Goal: Task Accomplishment & Management: Complete application form

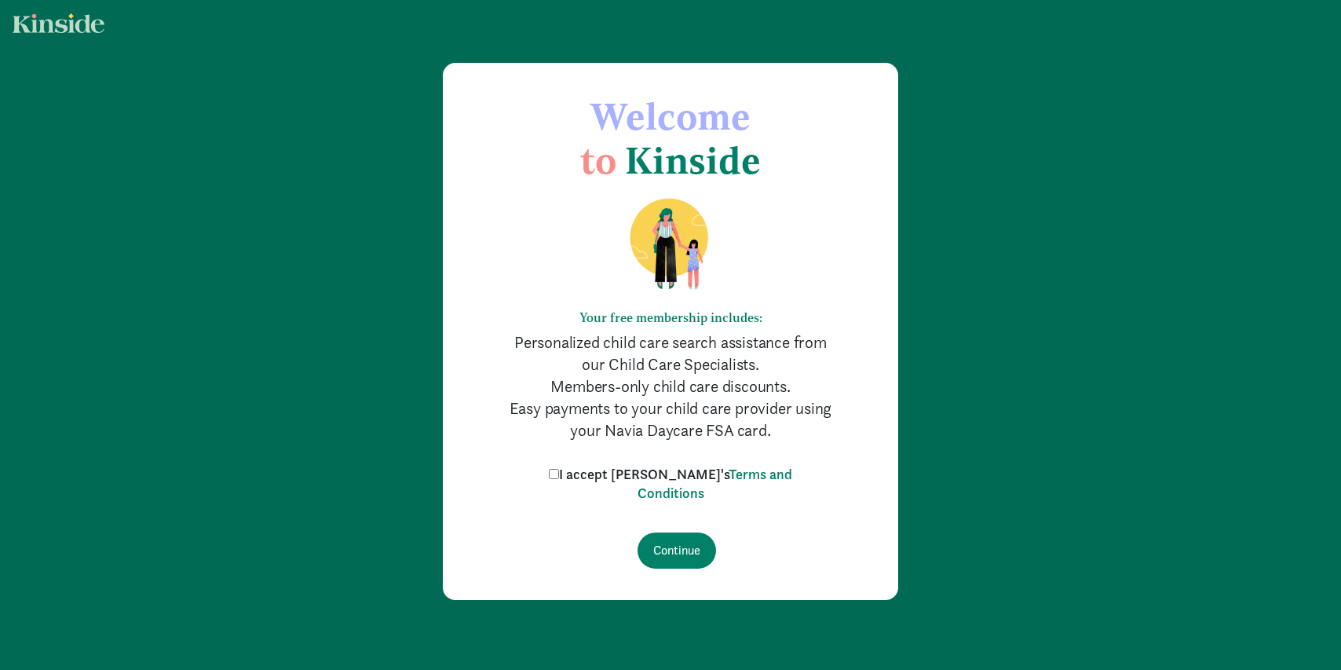
drag, startPoint x: 584, startPoint y: 471, endPoint x: 605, endPoint y: 489, distance: 27.3
click at [559, 471] on input "I accept Kinside's Terms and Conditions" at bounding box center [554, 474] width 10 height 10
checkbox input "true"
click at [675, 550] on input "Continue" at bounding box center [677, 550] width 79 height 36
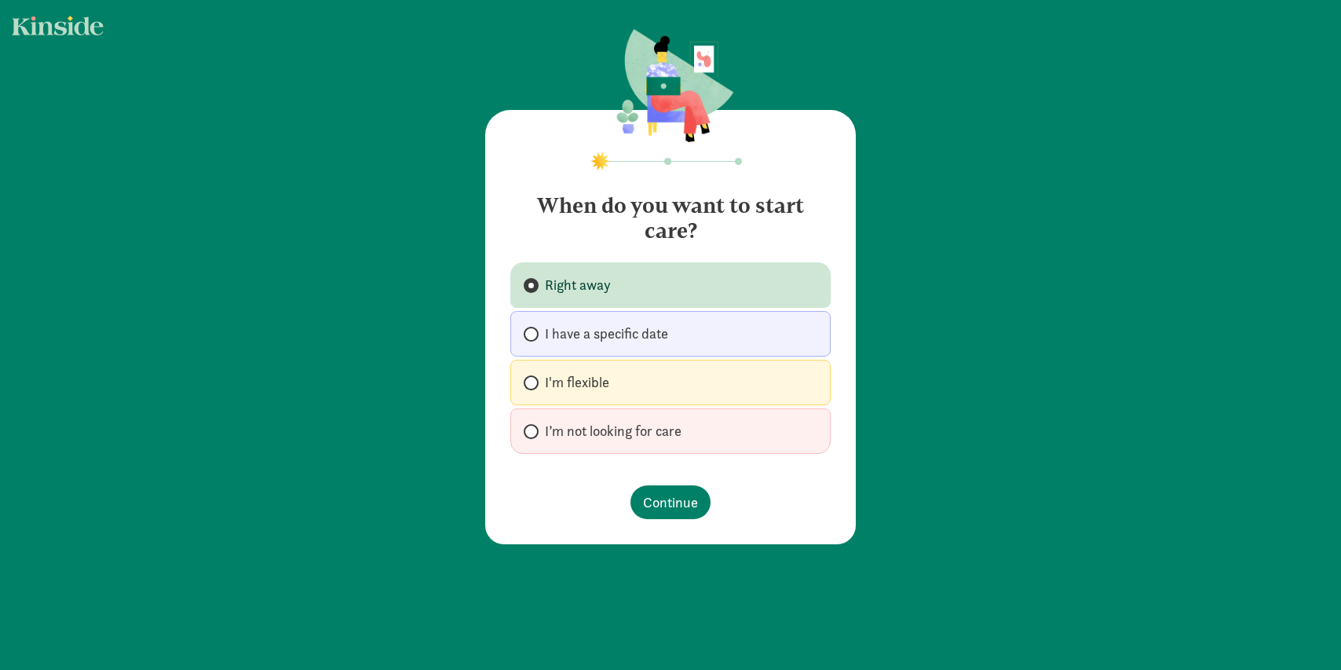
click at [615, 430] on span "I’m not looking for care" at bounding box center [613, 431] width 137 height 19
click at [534, 430] on input "I’m not looking for care" at bounding box center [529, 431] width 10 height 10
radio input "true"
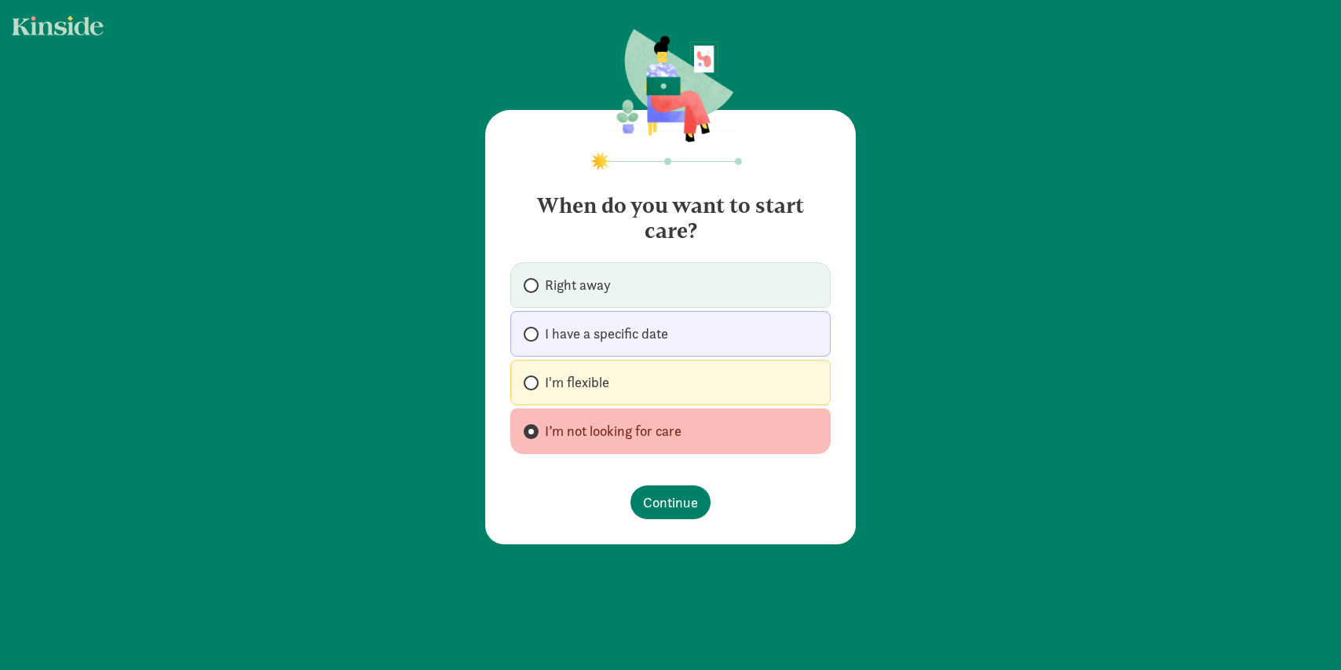
click at [579, 376] on span "I'm flexible" at bounding box center [577, 382] width 64 height 19
click at [534, 378] on input "I'm flexible" at bounding box center [529, 383] width 10 height 10
radio input "true"
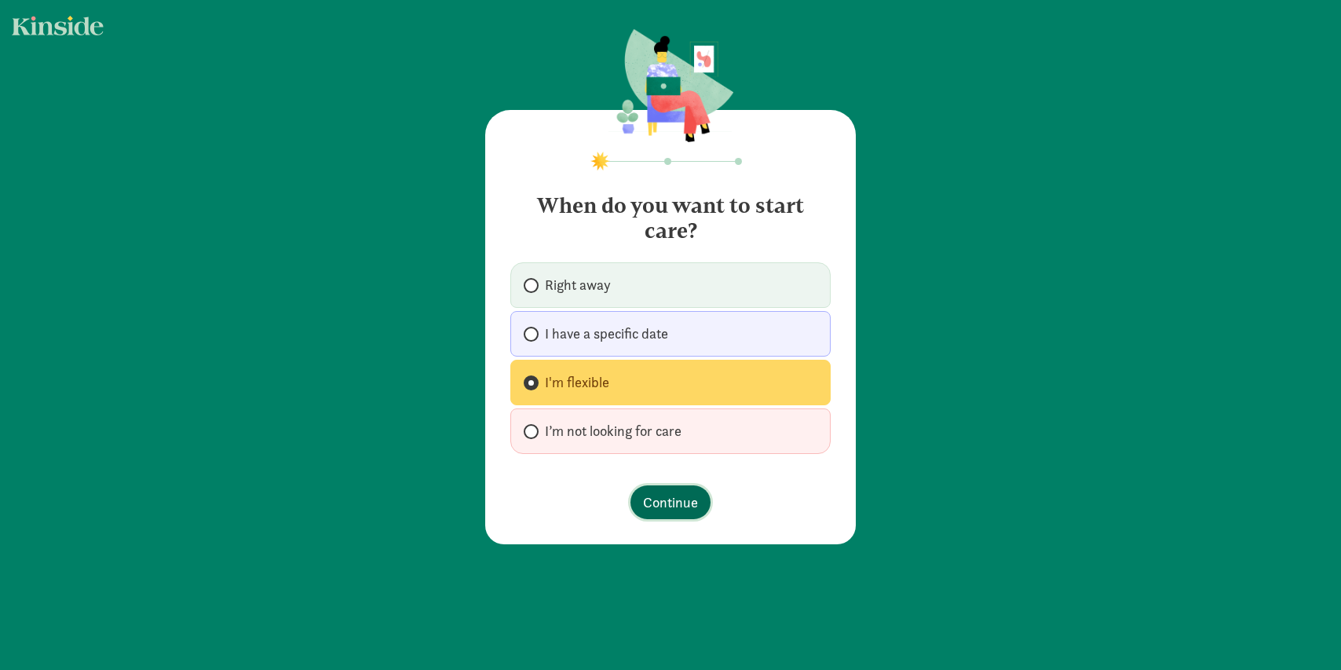
click at [682, 510] on span "Continue" at bounding box center [670, 502] width 55 height 21
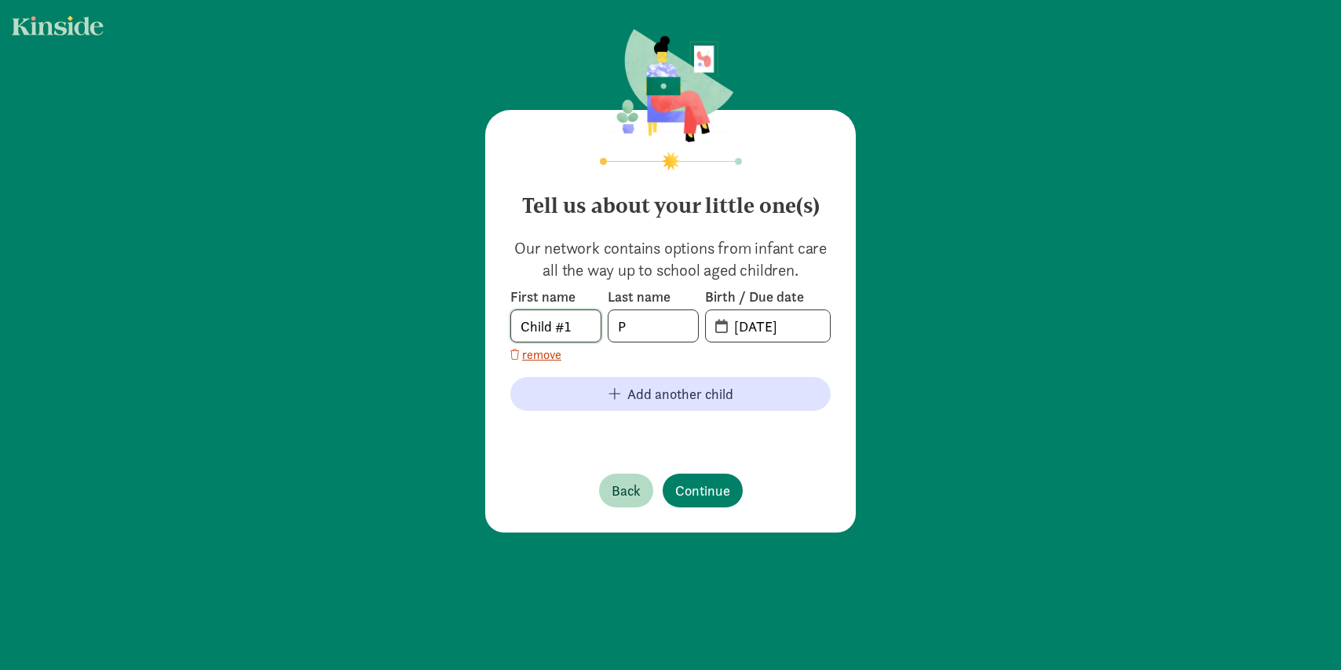
click at [574, 329] on input "Child #1" at bounding box center [556, 325] width 90 height 31
click at [525, 329] on input "Child #1" at bounding box center [556, 325] width 90 height 31
type input "Yugan"
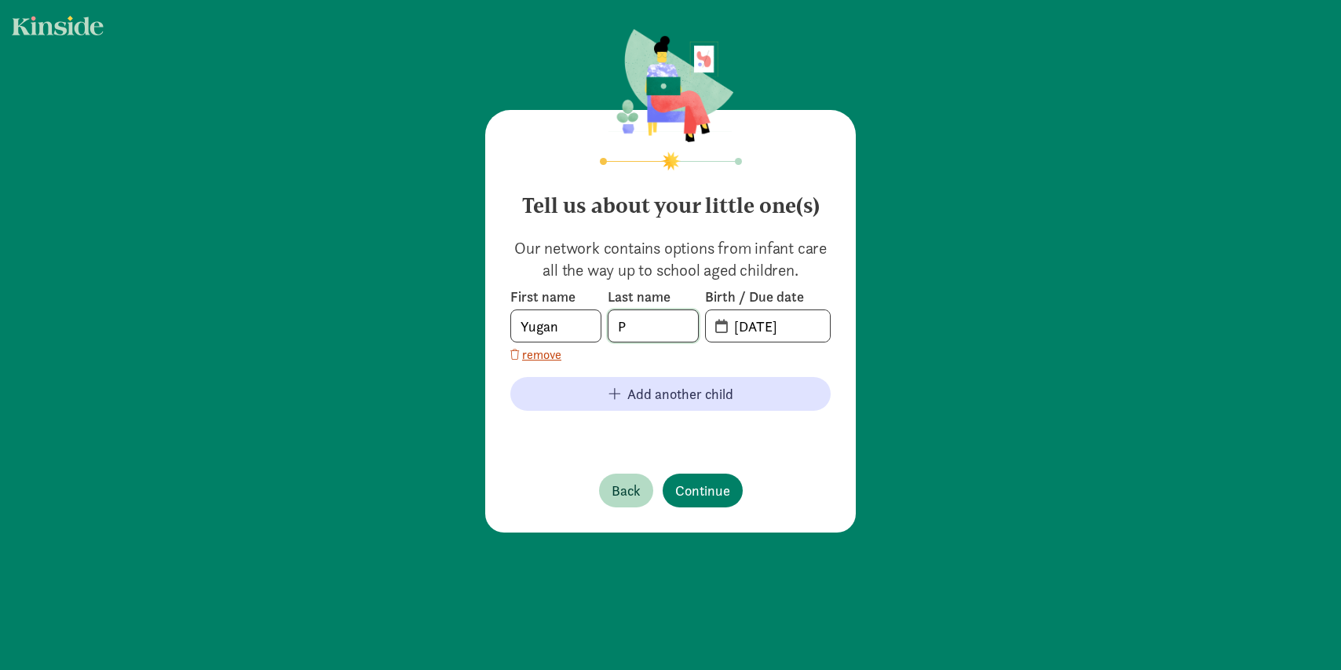
click at [638, 327] on input "P" at bounding box center [654, 325] width 90 height 31
click at [639, 327] on input "P" at bounding box center [654, 325] width 90 height 31
type input "[PERSON_NAME]"
click at [778, 328] on input "[DATE]" at bounding box center [777, 325] width 105 height 31
click at [725, 327] on input "[DATE]" at bounding box center [777, 325] width 105 height 31
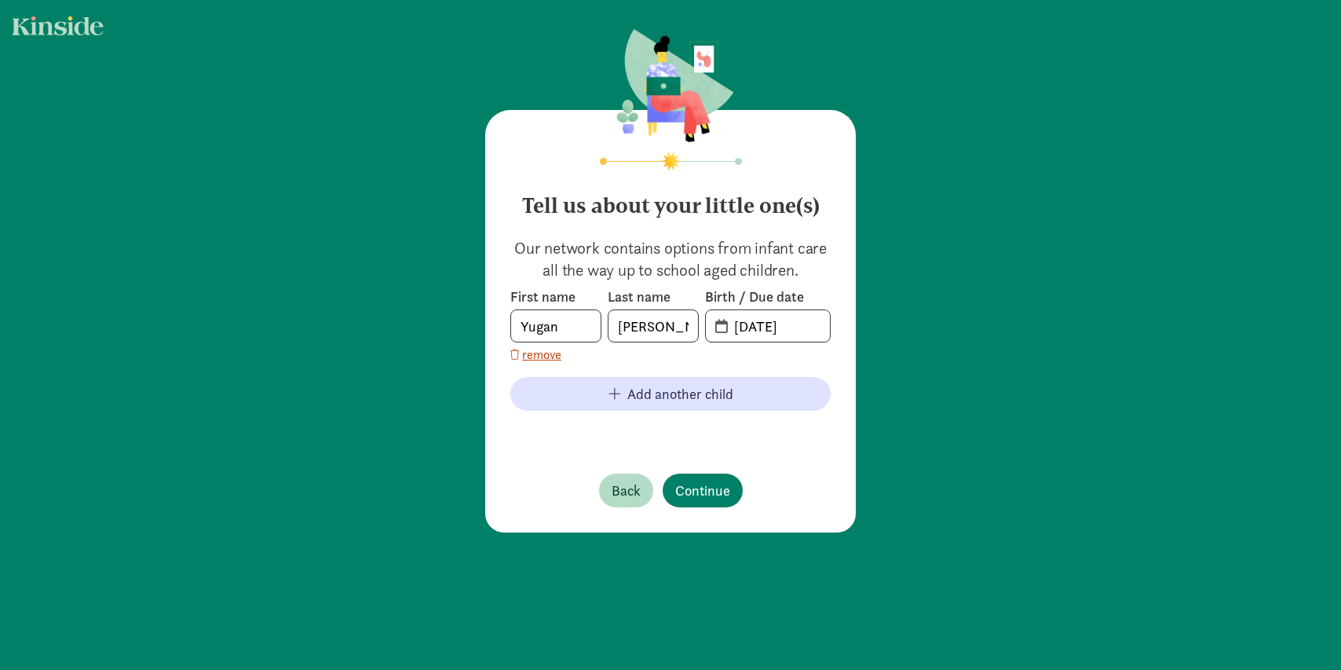
click at [713, 328] on span "[DATE]" at bounding box center [768, 325] width 124 height 31
click at [716, 328] on span "20-25-0821" at bounding box center [768, 325] width 124 height 31
click at [773, 327] on input "20-25-0821" at bounding box center [777, 325] width 105 height 31
click at [806, 327] on input "20-25-0821" at bounding box center [777, 325] width 105 height 31
drag, startPoint x: 806, startPoint y: 327, endPoint x: 723, endPoint y: 326, distance: 82.5
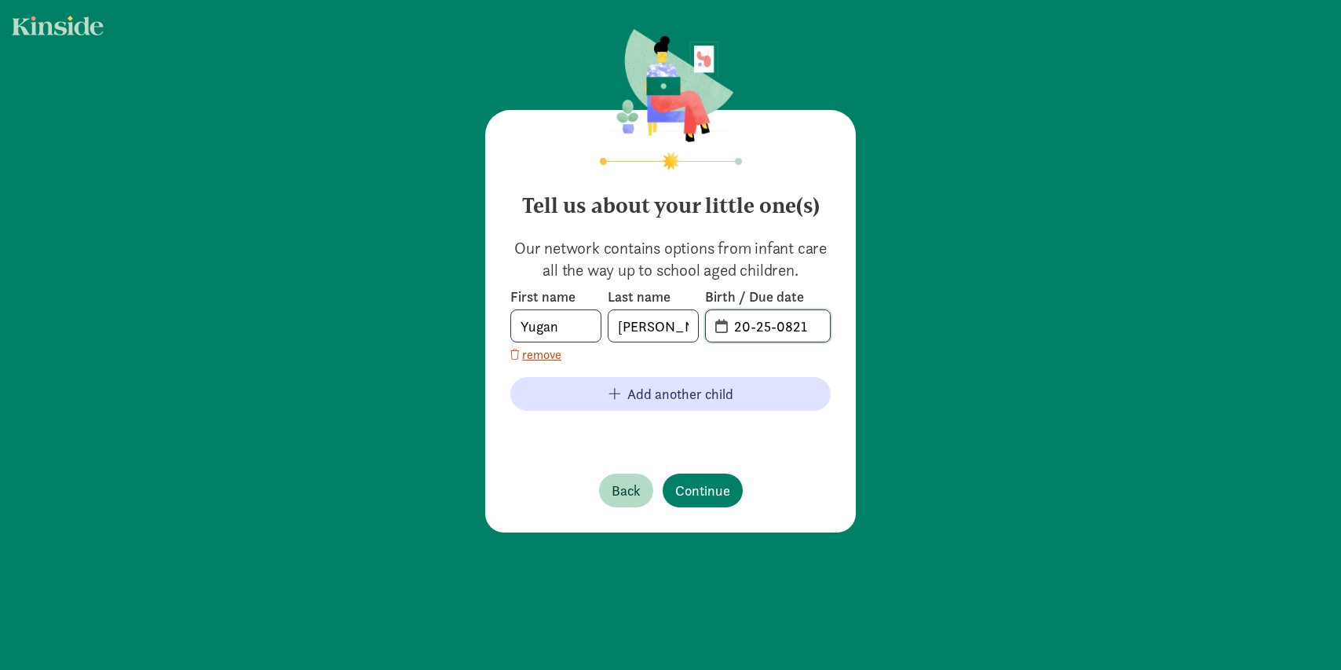
click at [725, 326] on input "20-25-0821" at bounding box center [777, 325] width 105 height 31
type input "[DATE]"
click at [709, 492] on span "Continue" at bounding box center [702, 490] width 55 height 21
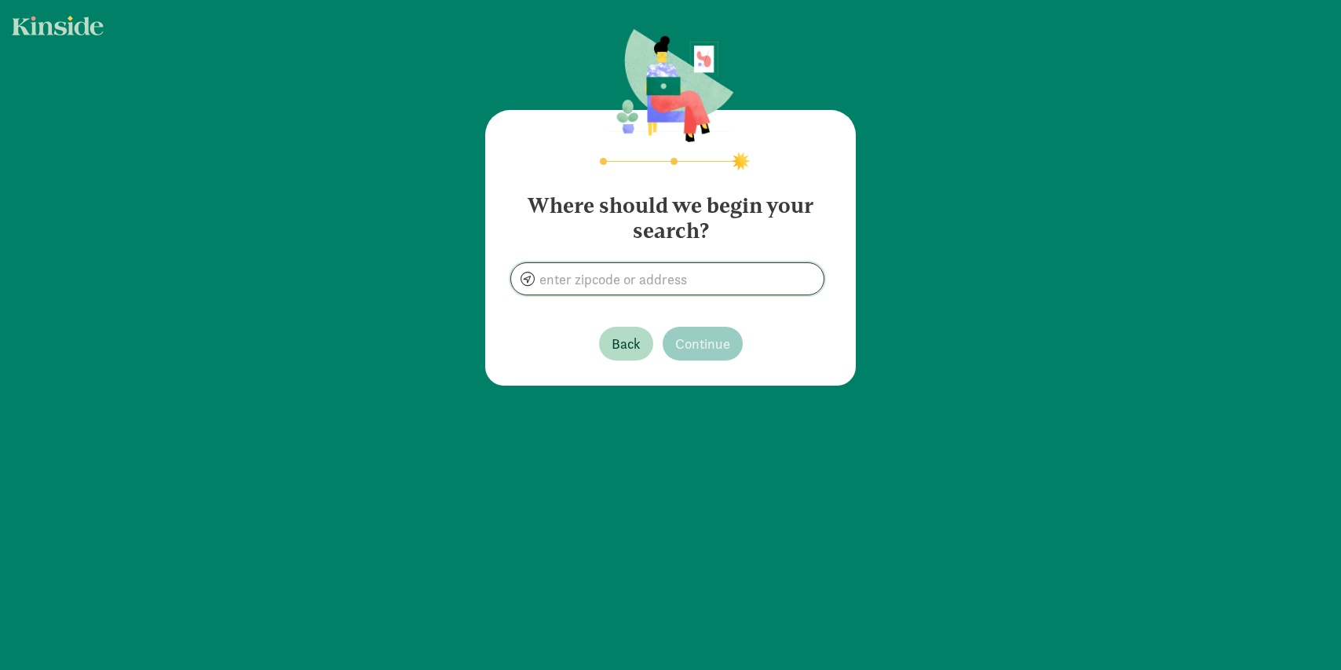
click at [620, 283] on input at bounding box center [667, 278] width 313 height 31
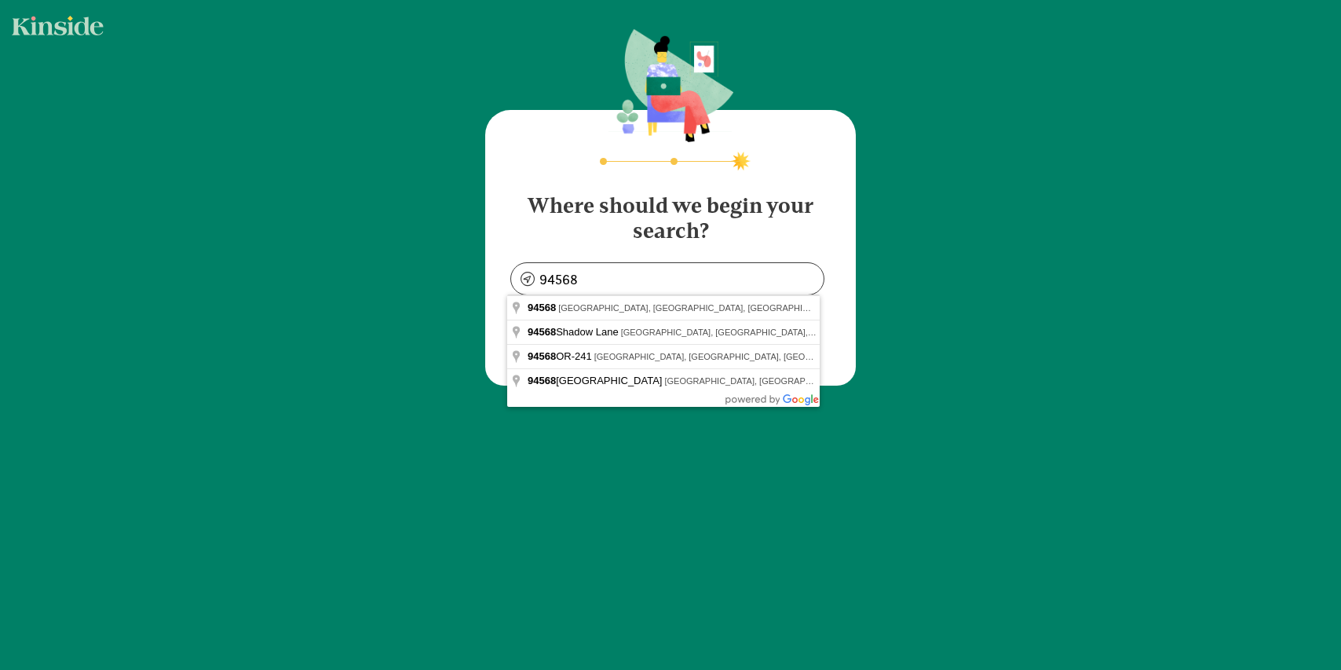
type input "[GEOGRAPHIC_DATA], [GEOGRAPHIC_DATA]"
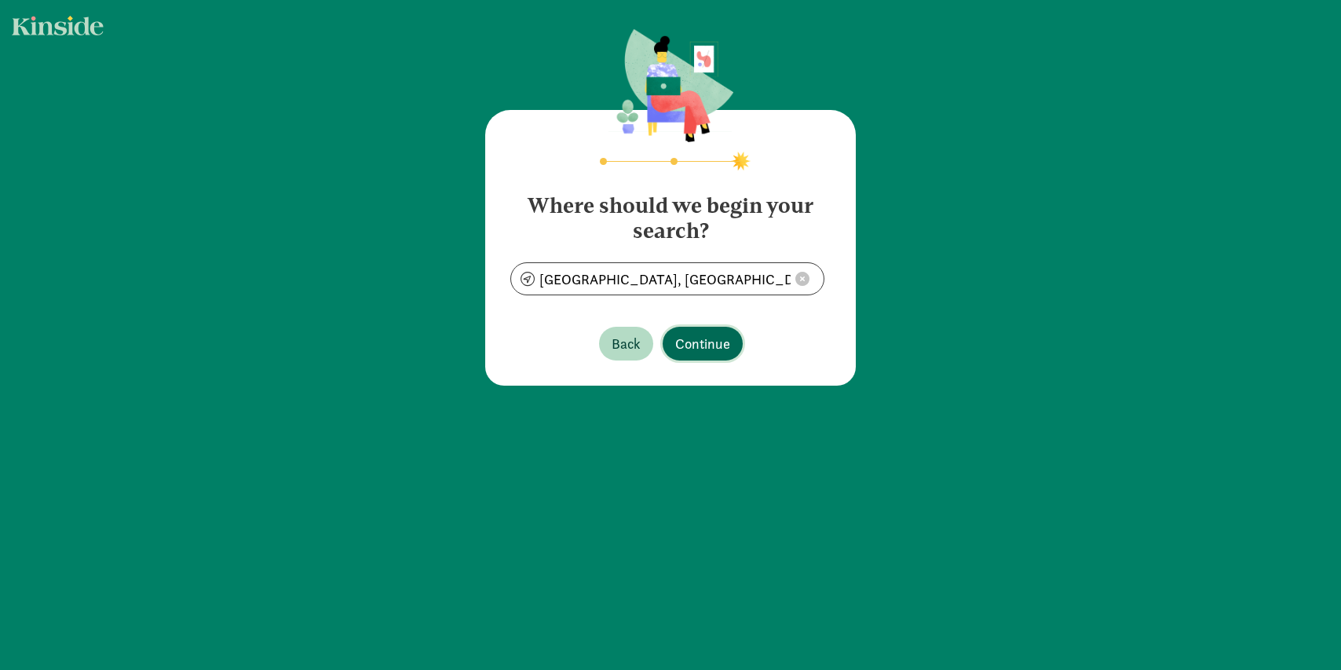
click at [700, 345] on span "Continue" at bounding box center [702, 343] width 55 height 21
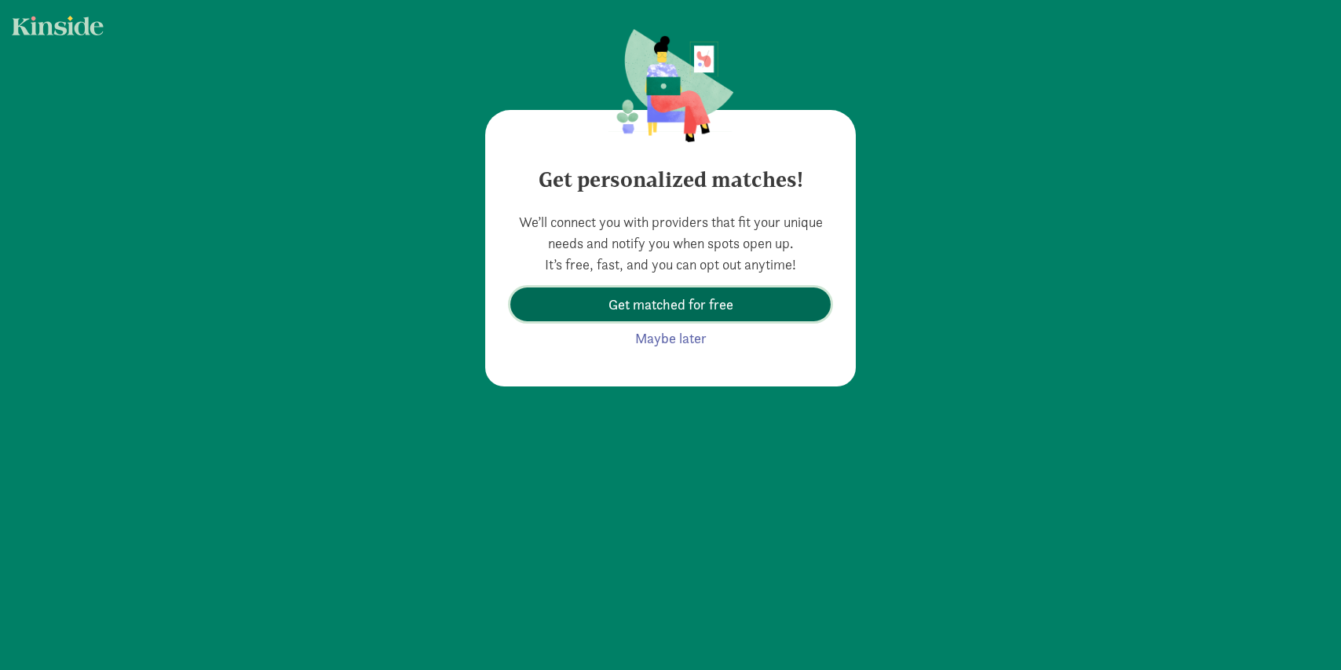
click at [673, 306] on span "Get matched for free" at bounding box center [671, 304] width 125 height 21
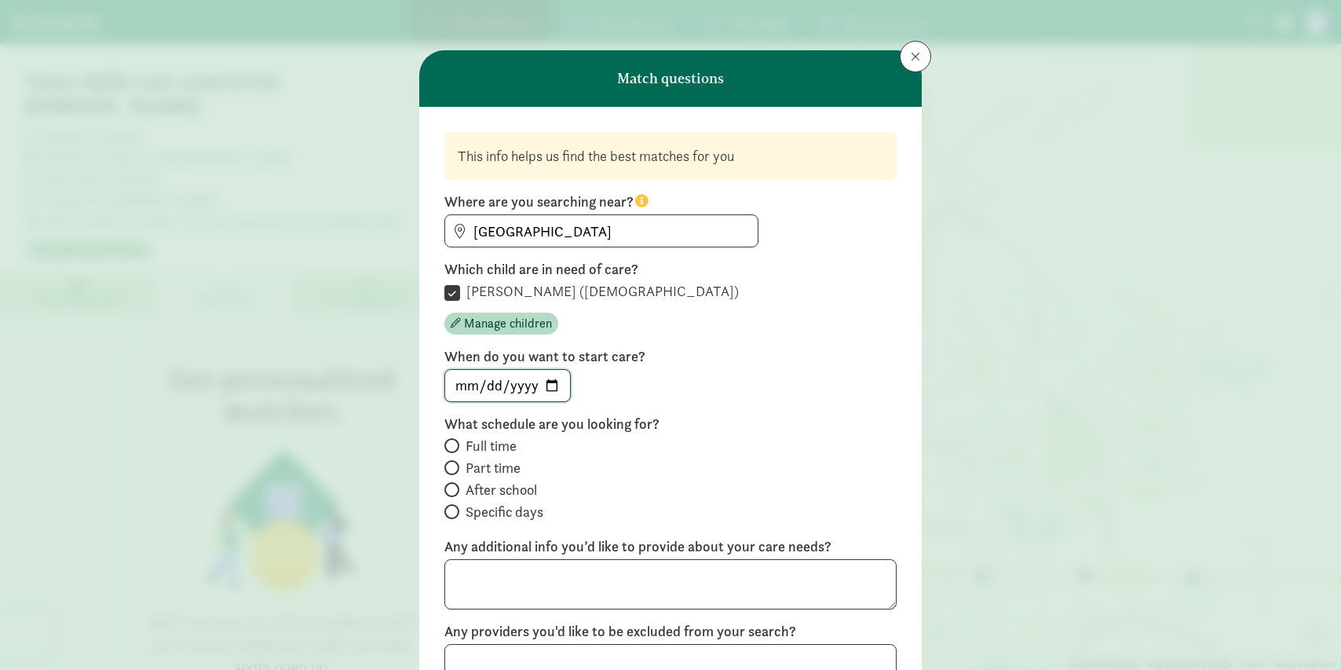
click at [549, 388] on input "date" at bounding box center [507, 385] width 125 height 31
type input "[DATE]"
click at [448, 447] on input "Full time" at bounding box center [449, 446] width 10 height 10
radio input "true"
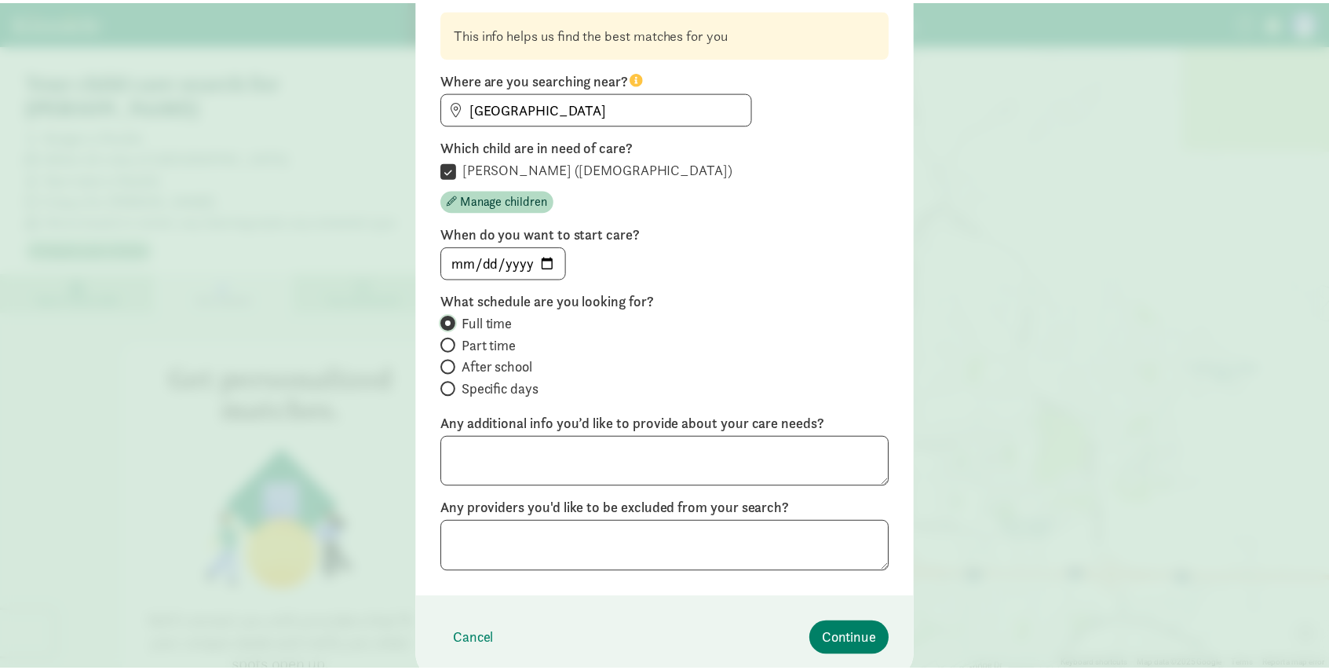
scroll to position [160, 0]
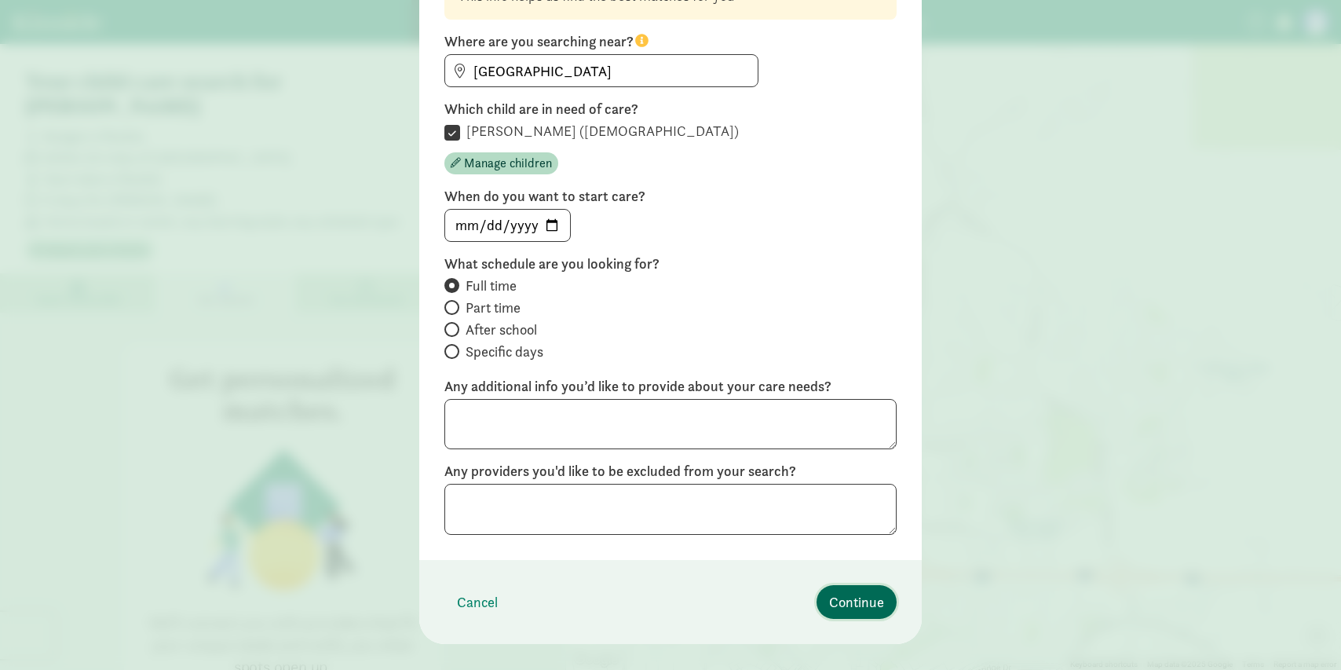
click at [854, 605] on span "Continue" at bounding box center [856, 601] width 55 height 21
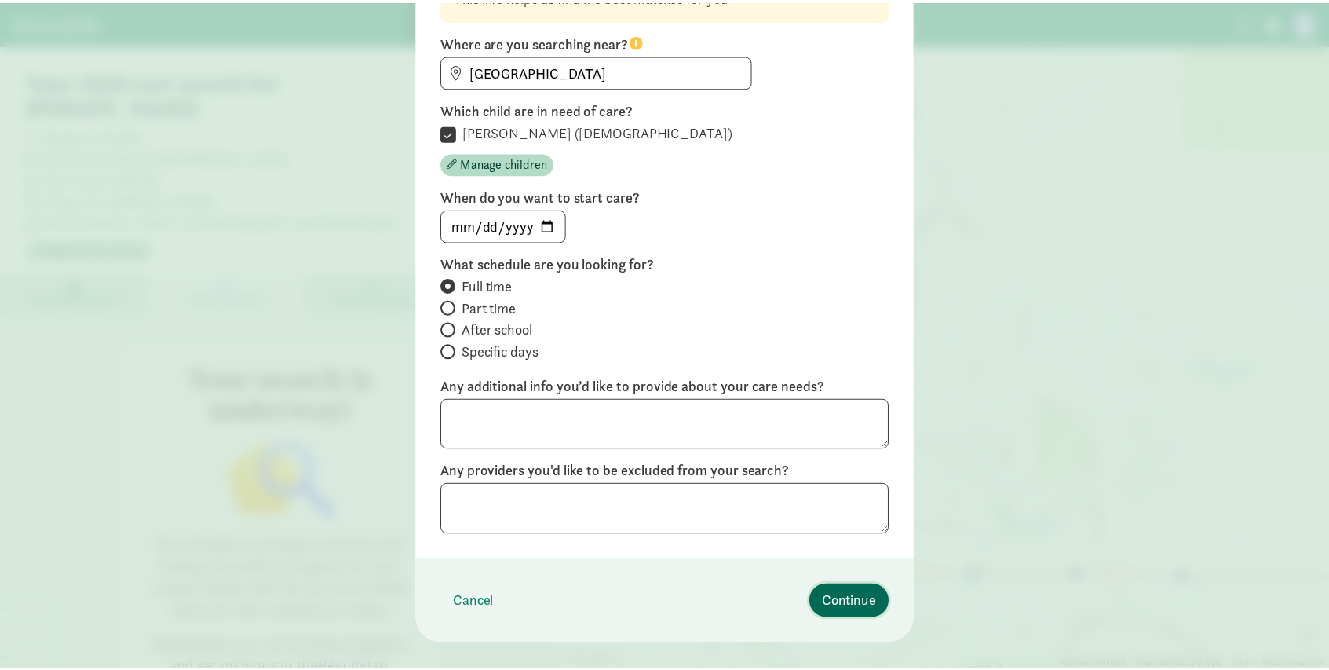
scroll to position [0, 0]
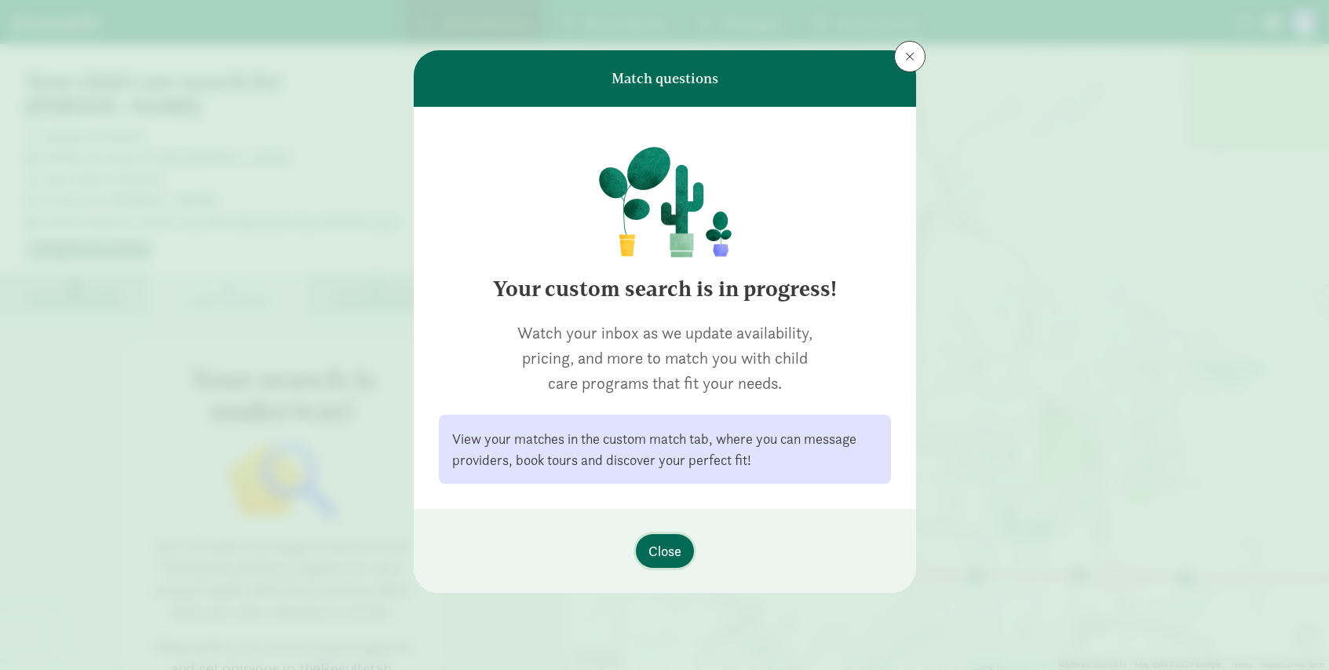
click at [663, 554] on span "Close" at bounding box center [665, 550] width 33 height 21
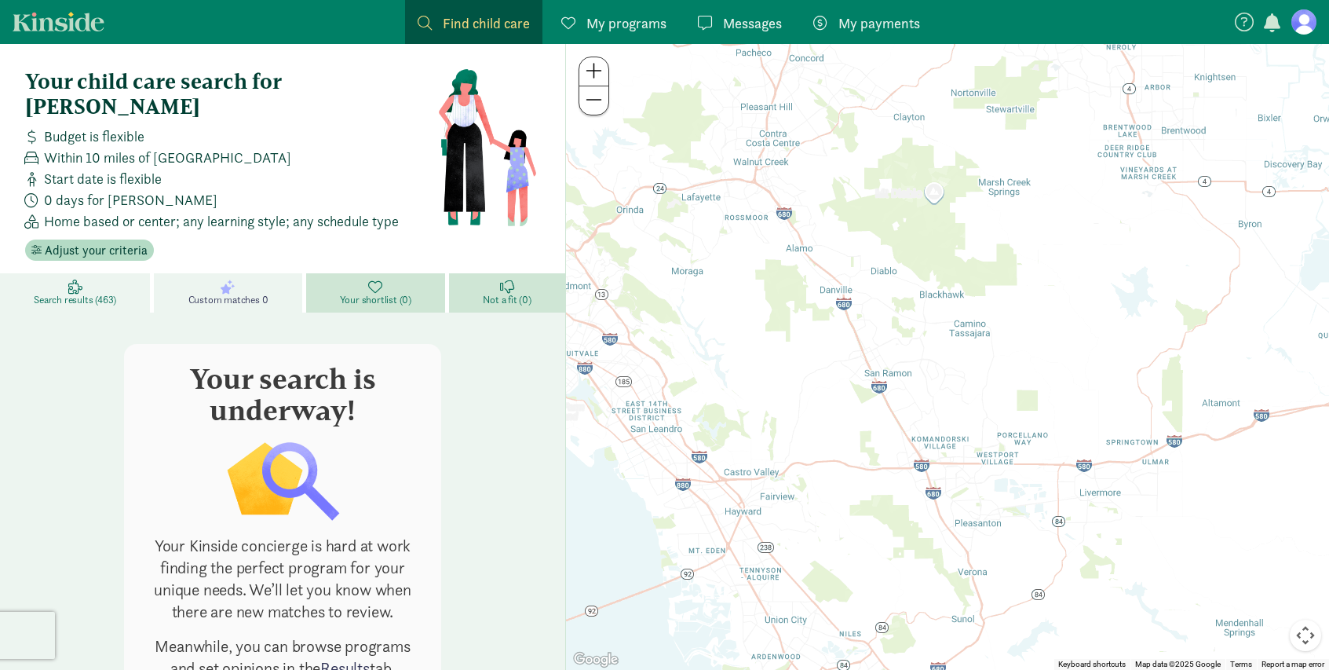
click at [104, 294] on span "Search results (463)" at bounding box center [75, 300] width 82 height 13
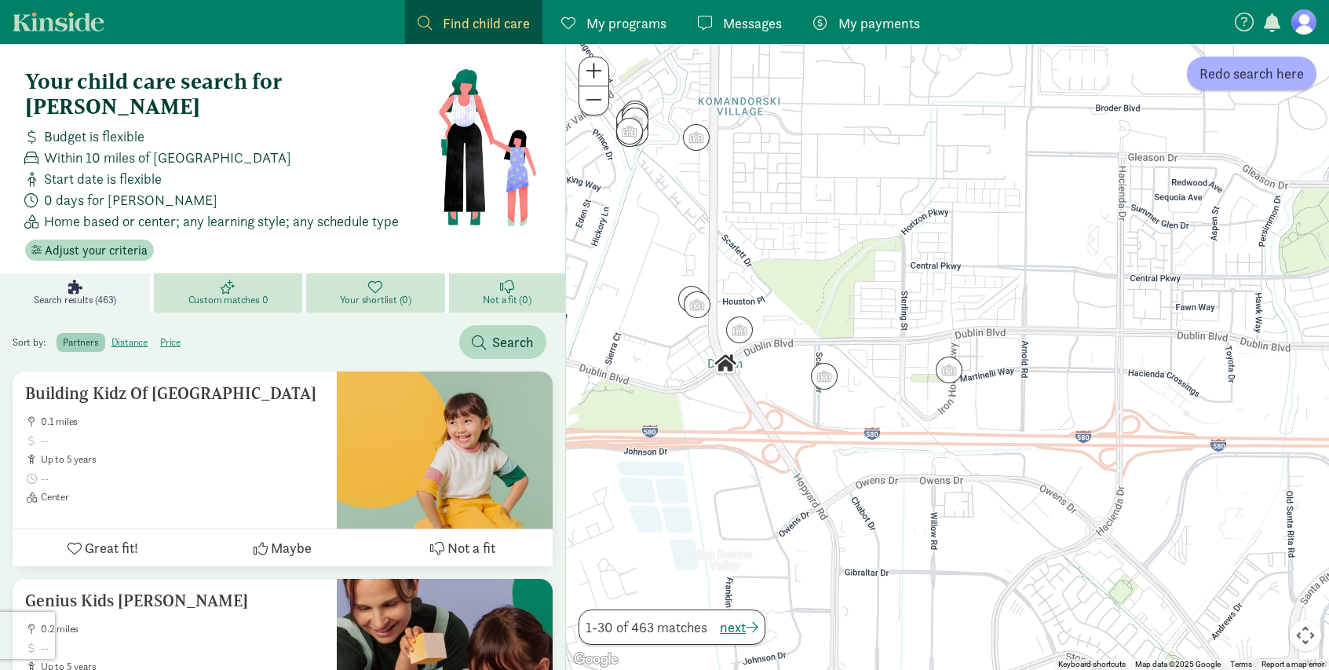
drag, startPoint x: 923, startPoint y: 465, endPoint x: 756, endPoint y: 380, distance: 186.8
click at [756, 380] on div at bounding box center [947, 357] width 763 height 626
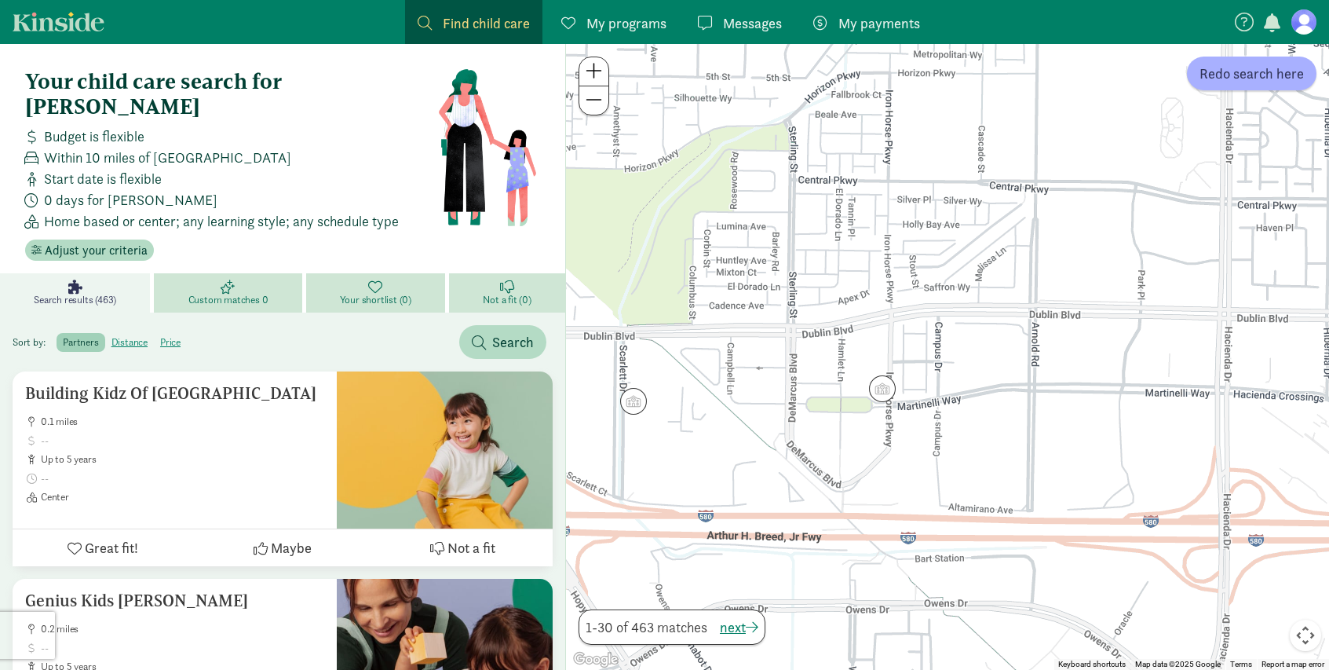
drag, startPoint x: 1009, startPoint y: 235, endPoint x: 897, endPoint y: 499, distance: 286.7
click at [894, 501] on div at bounding box center [947, 357] width 763 height 626
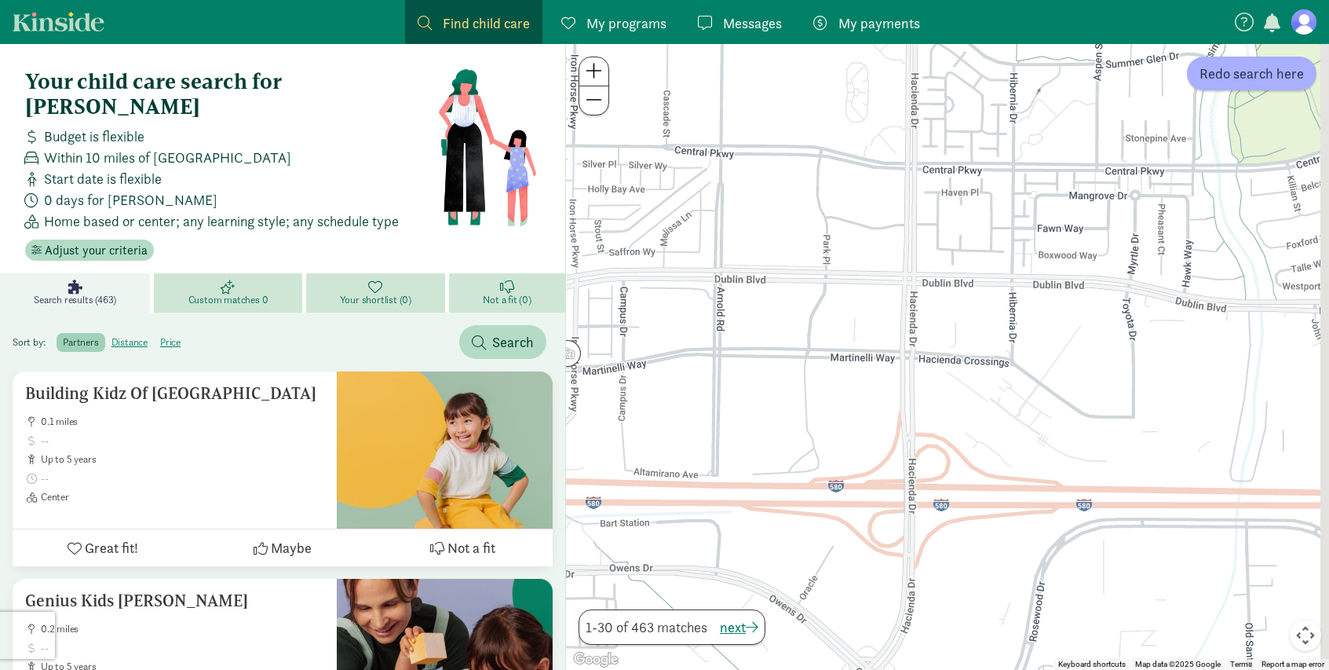
drag, startPoint x: 987, startPoint y: 450, endPoint x: 670, endPoint y: 415, distance: 319.2
click at [670, 415] on div at bounding box center [947, 357] width 763 height 626
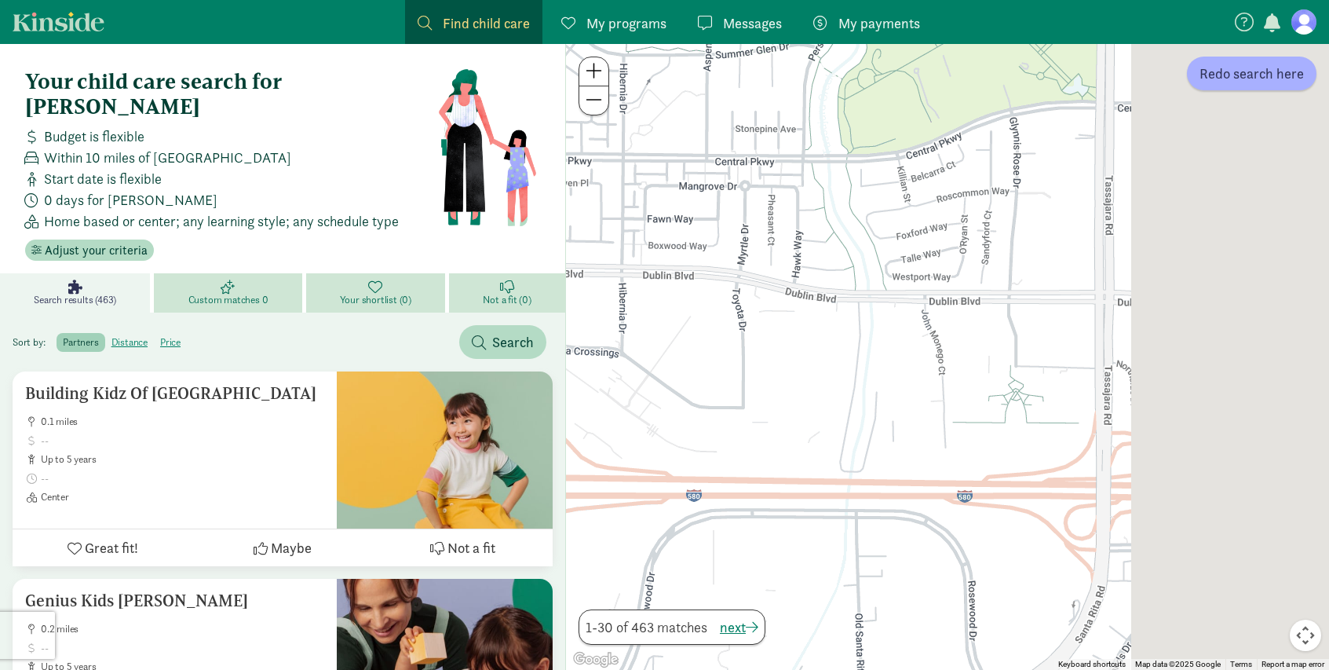
drag, startPoint x: 973, startPoint y: 423, endPoint x: 593, endPoint y: 411, distance: 380.3
click at [592, 411] on div at bounding box center [947, 357] width 763 height 626
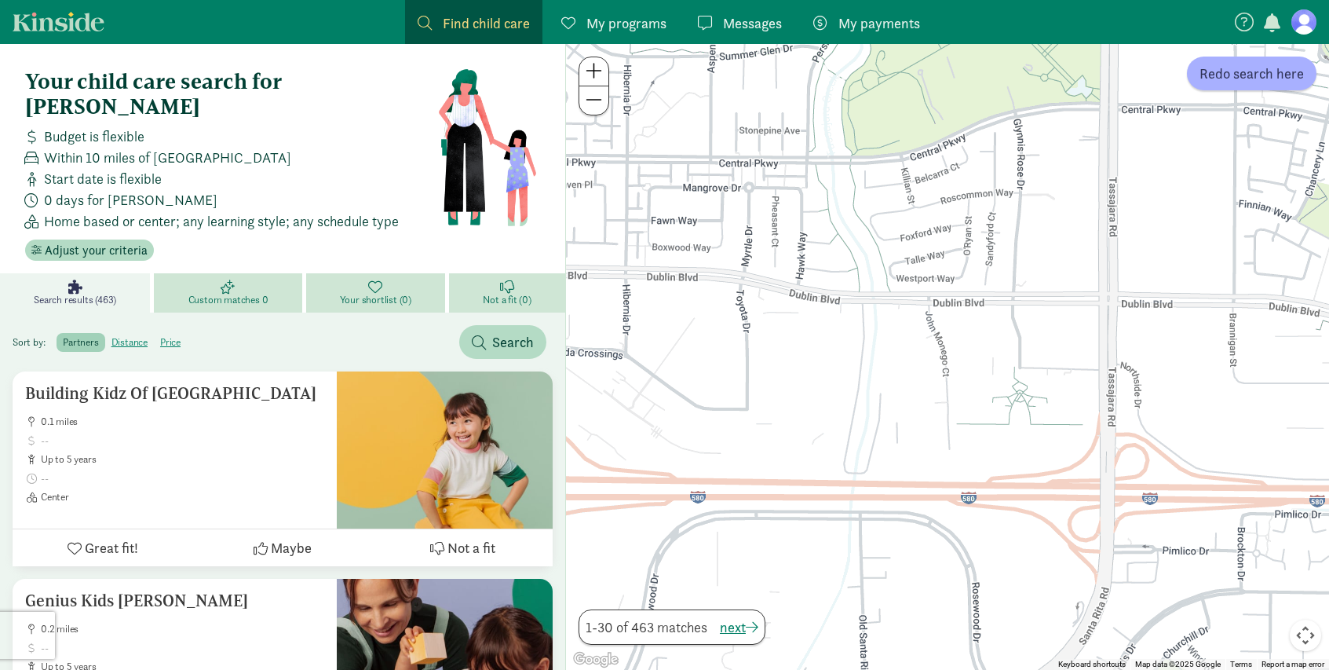
click at [958, 445] on div at bounding box center [947, 357] width 763 height 626
click at [479, 335] on span "button" at bounding box center [479, 342] width 14 height 14
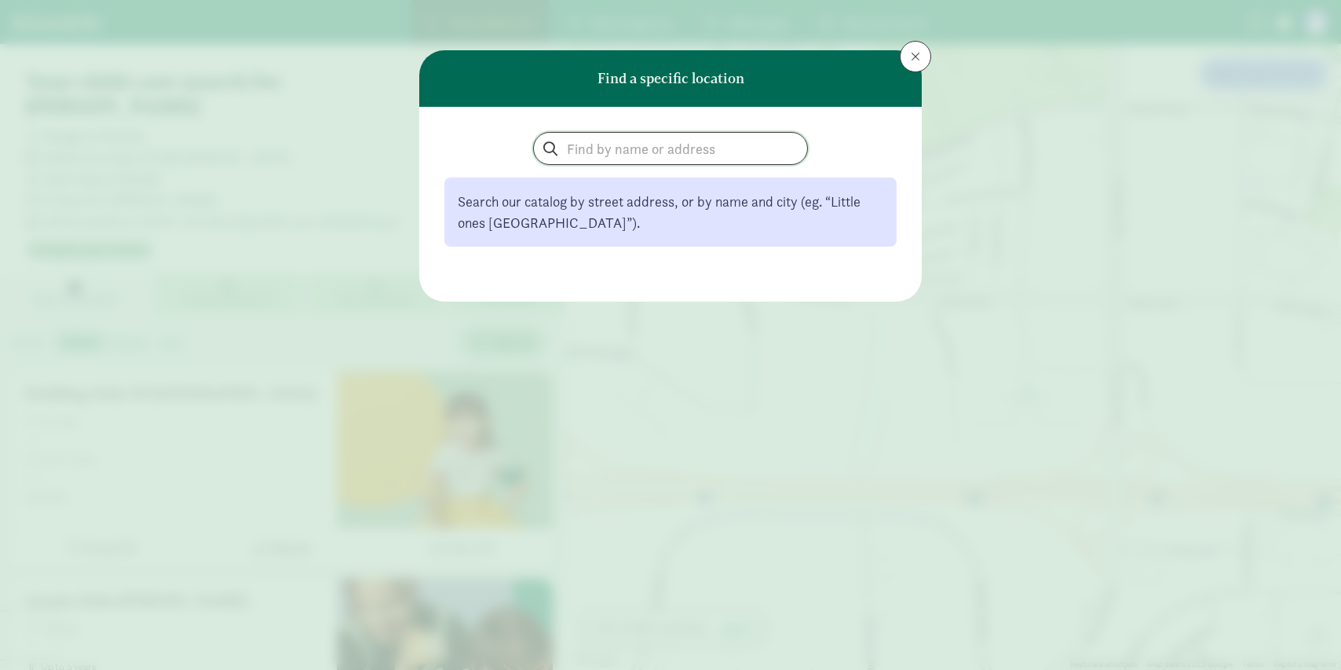
click at [591, 152] on input "search" at bounding box center [670, 148] width 273 height 31
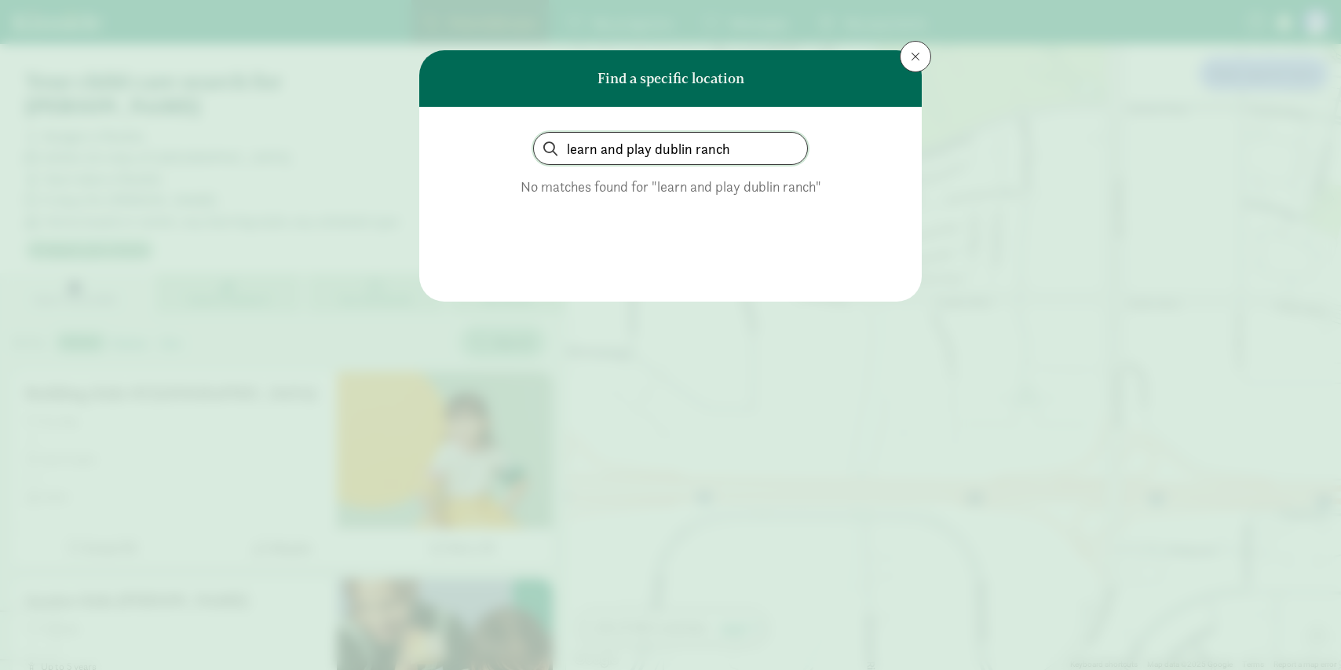
drag, startPoint x: 652, startPoint y: 152, endPoint x: 744, endPoint y: 148, distance: 92.0
click at [739, 148] on input "learn and play dublin ranch" at bounding box center [670, 148] width 273 height 31
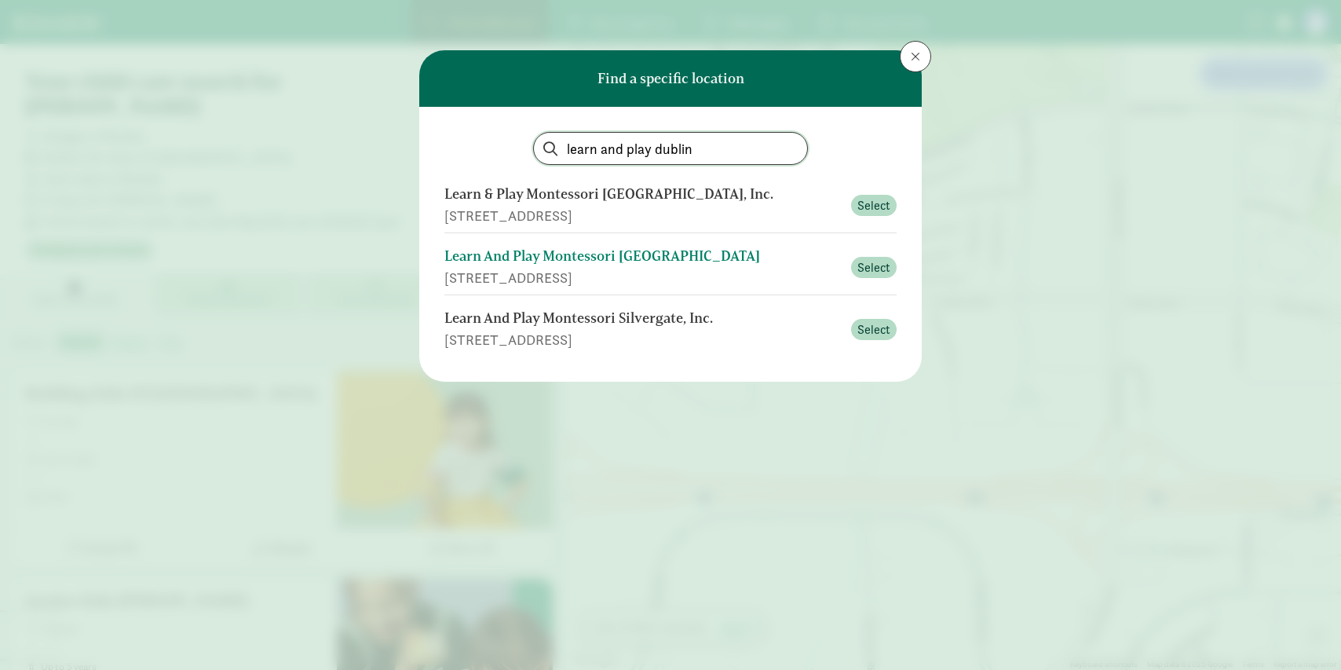
type input "learn and play dublin"
click at [640, 271] on div "[STREET_ADDRESS]" at bounding box center [642, 277] width 397 height 21
